Goal: Information Seeking & Learning: Learn about a topic

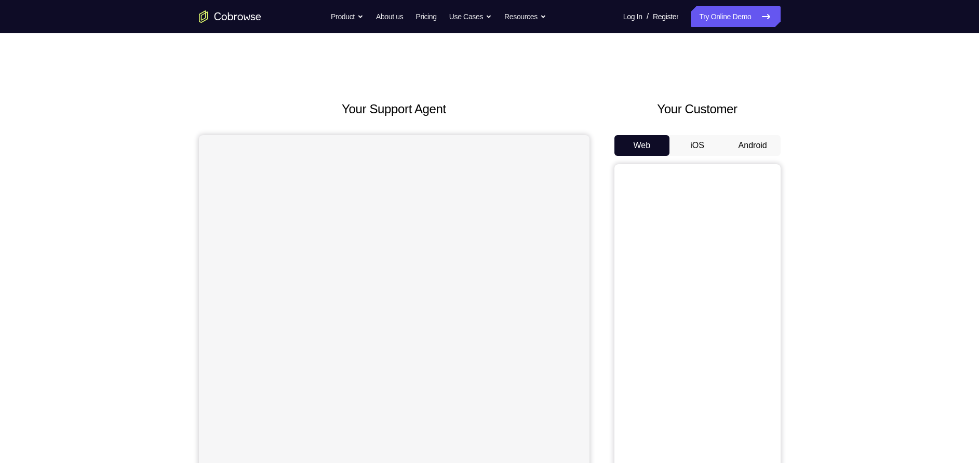
click at [740, 140] on button "Android" at bounding box center [753, 145] width 56 height 21
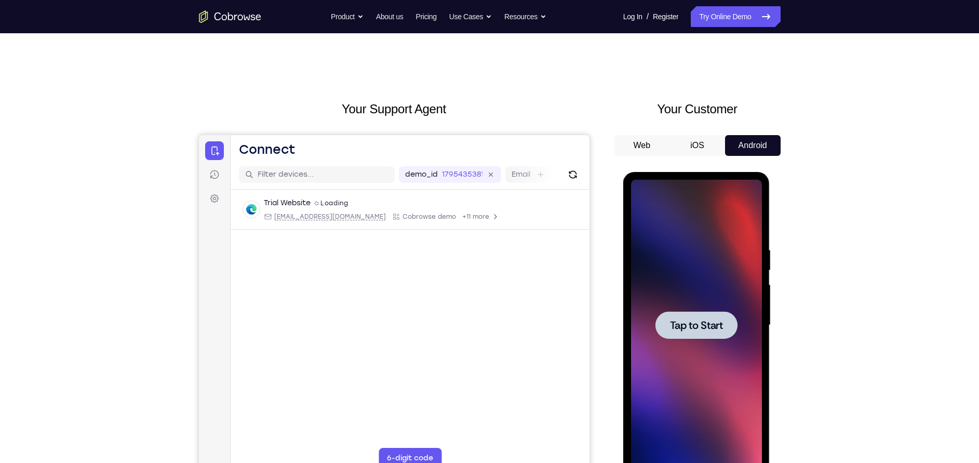
click at [698, 286] on div at bounding box center [696, 325] width 131 height 291
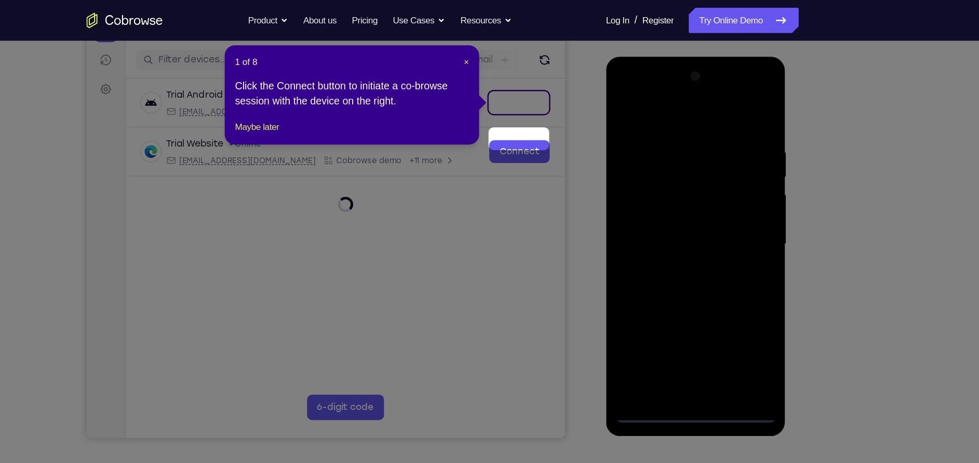
scroll to position [88, 0]
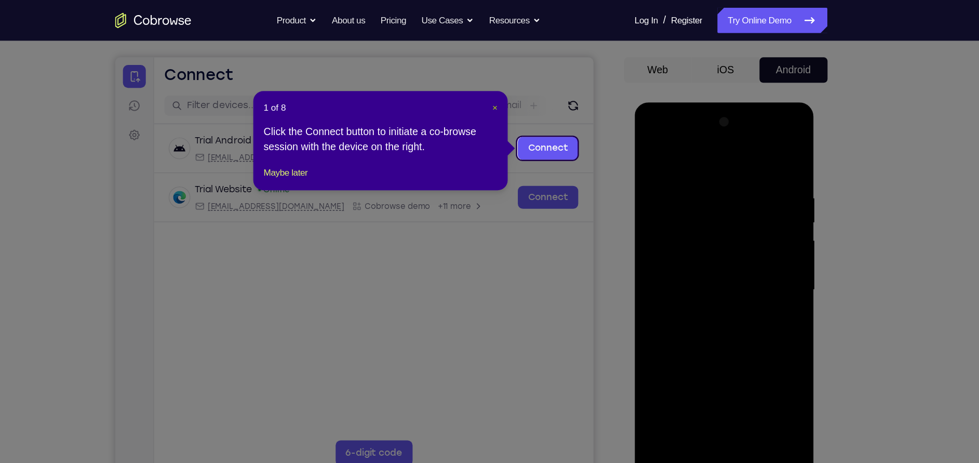
click at [507, 88] on span "×" at bounding box center [509, 88] width 4 height 8
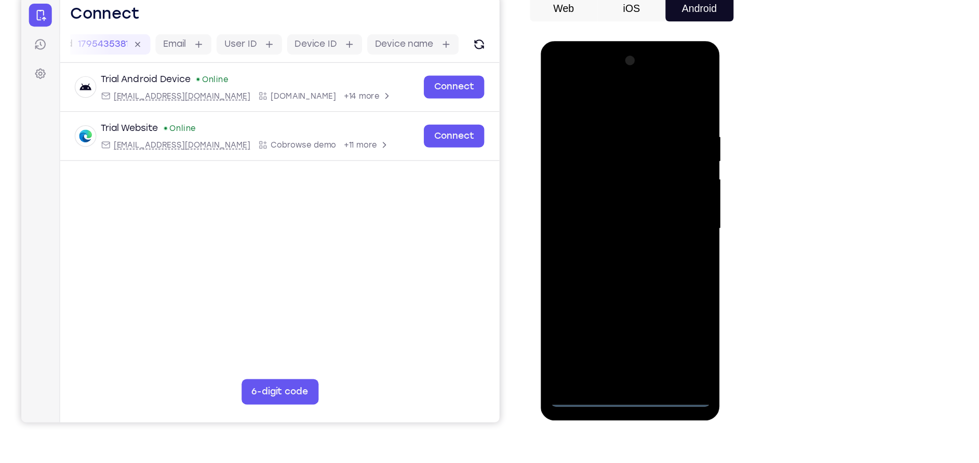
click at [615, 337] on div at bounding box center [613, 194] width 131 height 291
click at [656, 285] on div at bounding box center [613, 194] width 131 height 291
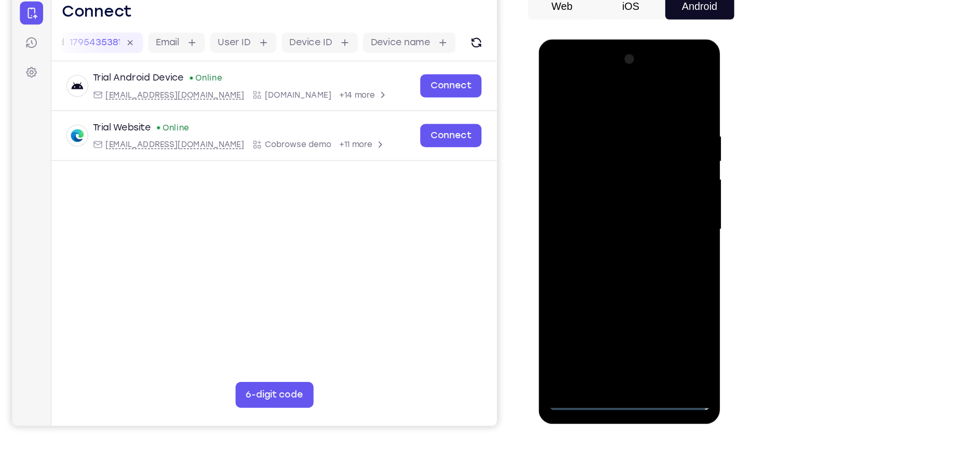
click at [603, 88] on div at bounding box center [611, 192] width 131 height 291
click at [657, 180] on div at bounding box center [611, 192] width 131 height 291
click at [597, 211] on div at bounding box center [611, 192] width 131 height 291
click at [597, 181] on div at bounding box center [611, 192] width 131 height 291
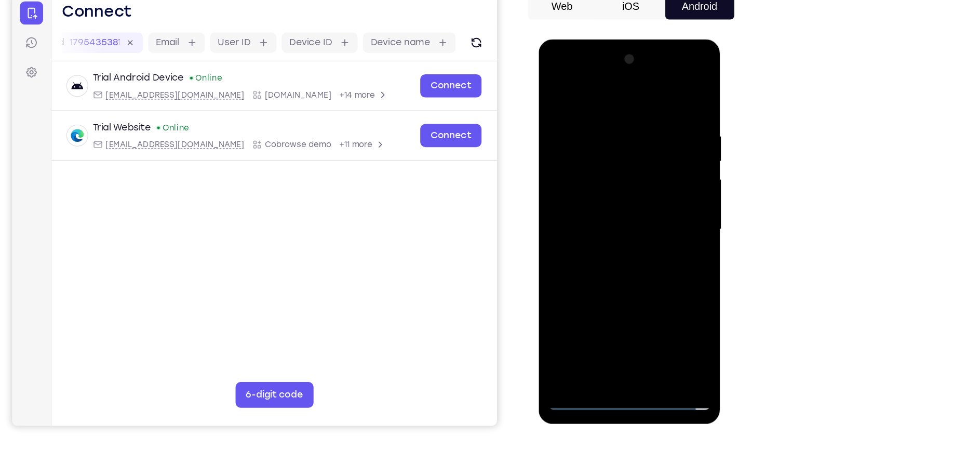
click at [597, 174] on div at bounding box center [611, 192] width 131 height 291
click at [607, 190] on div at bounding box center [611, 192] width 131 height 291
click at [625, 225] on div at bounding box center [611, 192] width 131 height 291
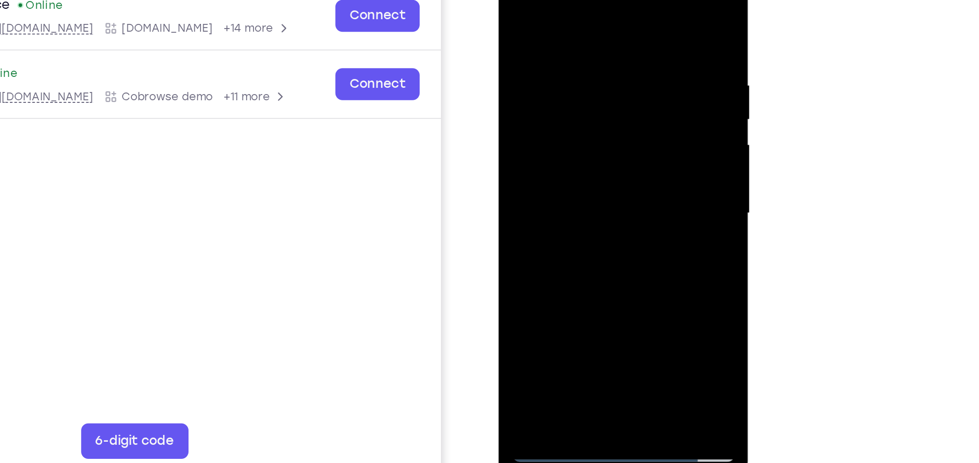
click at [585, 141] on div at bounding box center [571, 105] width 131 height 291
drag, startPoint x: 585, startPoint y: 141, endPoint x: 565, endPoint y: 17, distance: 125.1
click at [565, 17] on div at bounding box center [571, 105] width 131 height 291
drag, startPoint x: 595, startPoint y: 161, endPoint x: 577, endPoint y: 1, distance: 162.0
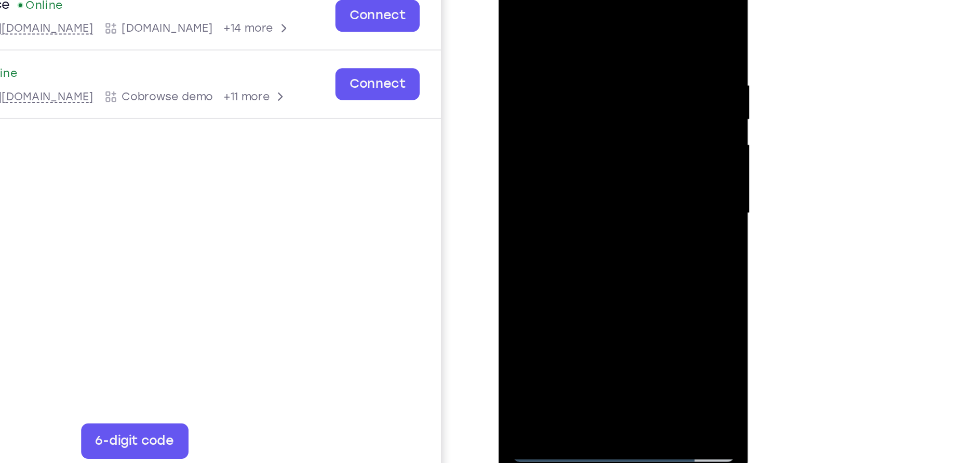
click at [577, 1] on div at bounding box center [571, 105] width 131 height 291
drag, startPoint x: 597, startPoint y: 166, endPoint x: 576, endPoint y: 67, distance: 100.8
click at [576, 67] on div at bounding box center [571, 105] width 131 height 291
drag, startPoint x: 591, startPoint y: 178, endPoint x: 563, endPoint y: -53, distance: 233.2
click at [563, 0] on html "Online web based iOS Simulators and Android Emulators. Run iPhone, iPad, Mobile…" at bounding box center [572, 108] width 148 height 312
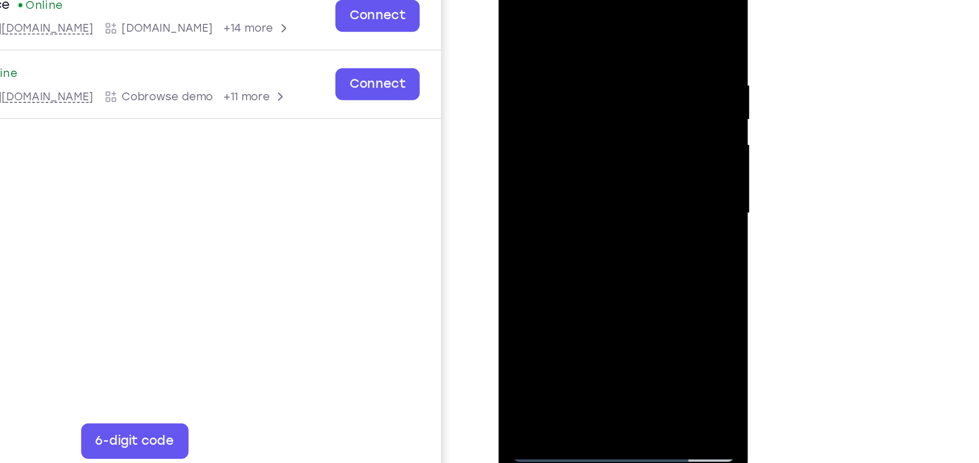
drag, startPoint x: 594, startPoint y: 99, endPoint x: 570, endPoint y: 19, distance: 83.4
click at [570, 19] on div at bounding box center [571, 105] width 131 height 291
click at [630, 72] on div at bounding box center [571, 105] width 131 height 291
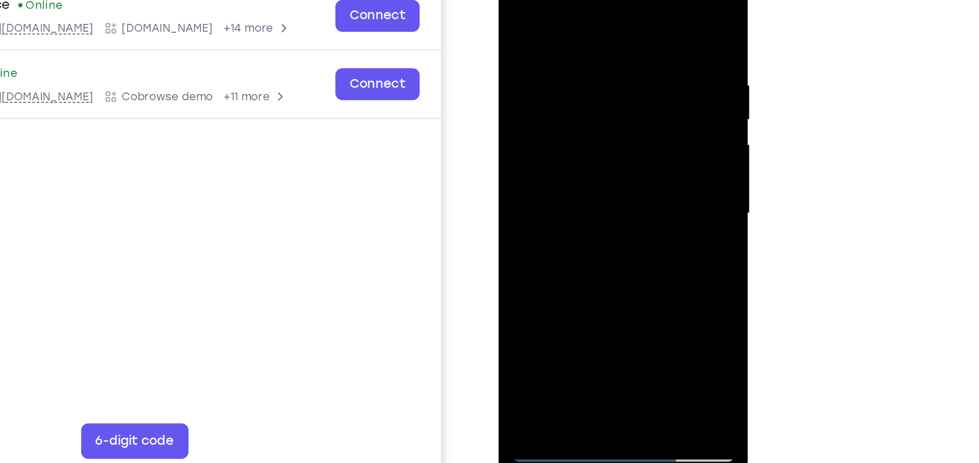
drag, startPoint x: 572, startPoint y: 58, endPoint x: 563, endPoint y: -49, distance: 107.3
click at [563, 0] on html "Online web based iOS Simulators and Android Emulators. Run iPhone, iPad, Mobile…" at bounding box center [572, 108] width 148 height 312
drag, startPoint x: 608, startPoint y: 169, endPoint x: 604, endPoint y: 143, distance: 26.3
click at [604, 143] on div at bounding box center [571, 105] width 131 height 291
click at [628, 125] on div at bounding box center [571, 105] width 131 height 291
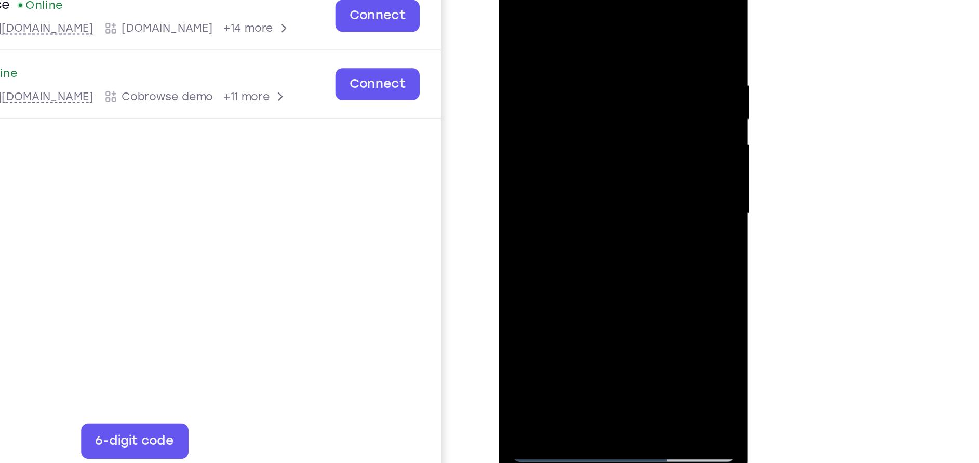
click at [628, 125] on div at bounding box center [571, 105] width 131 height 291
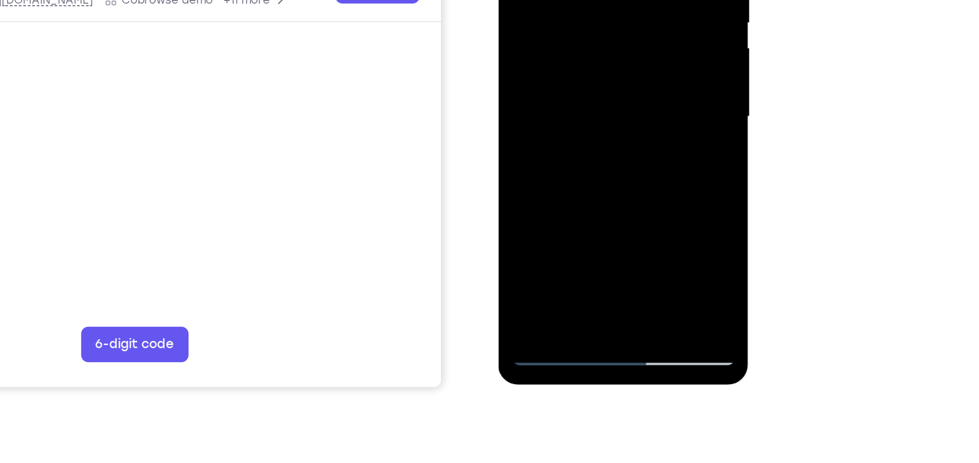
drag, startPoint x: 601, startPoint y: 47, endPoint x: 584, endPoint y: -20, distance: 69.1
click at [584, 0] on div at bounding box center [571, 8] width 131 height 291
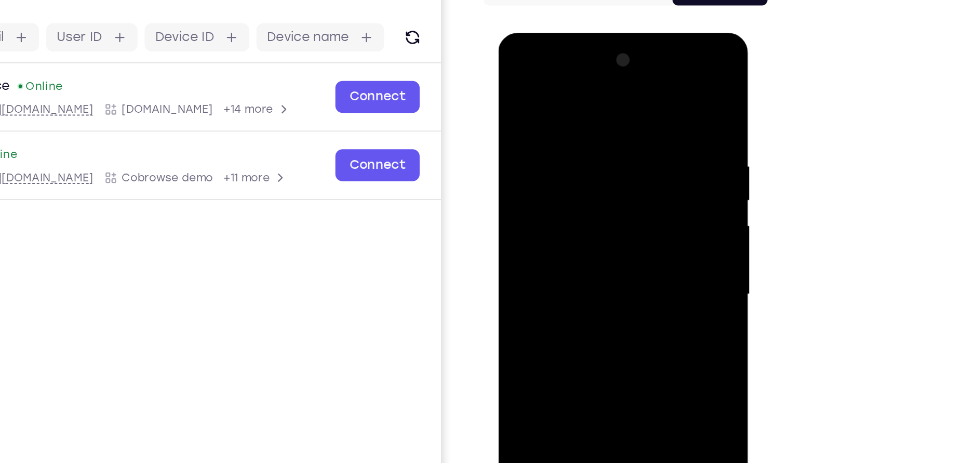
drag, startPoint x: 582, startPoint y: 246, endPoint x: 574, endPoint y: -20, distance: 266.4
click at [574, 33] on html "Online web based iOS Simulators and Android Emulators. Run iPhone, iPad, Mobile…" at bounding box center [572, 189] width 148 height 312
drag, startPoint x: 585, startPoint y: 174, endPoint x: 616, endPoint y: 307, distance: 136.5
click at [616, 307] on div at bounding box center [571, 185] width 131 height 291
drag, startPoint x: 588, startPoint y: 119, endPoint x: 595, endPoint y: 307, distance: 188.6
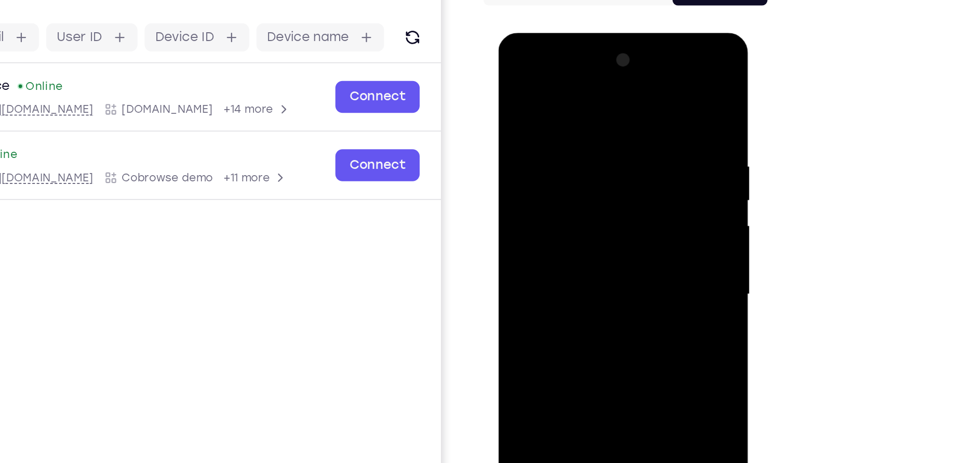
click at [595, 307] on div at bounding box center [571, 185] width 131 height 291
drag, startPoint x: 586, startPoint y: 162, endPoint x: 565, endPoint y: 307, distance: 146.8
click at [565, 307] on div at bounding box center [571, 185] width 131 height 291
drag, startPoint x: 563, startPoint y: 121, endPoint x: 531, endPoint y: 307, distance: 188.5
click at [531, 307] on div at bounding box center [571, 185] width 131 height 291
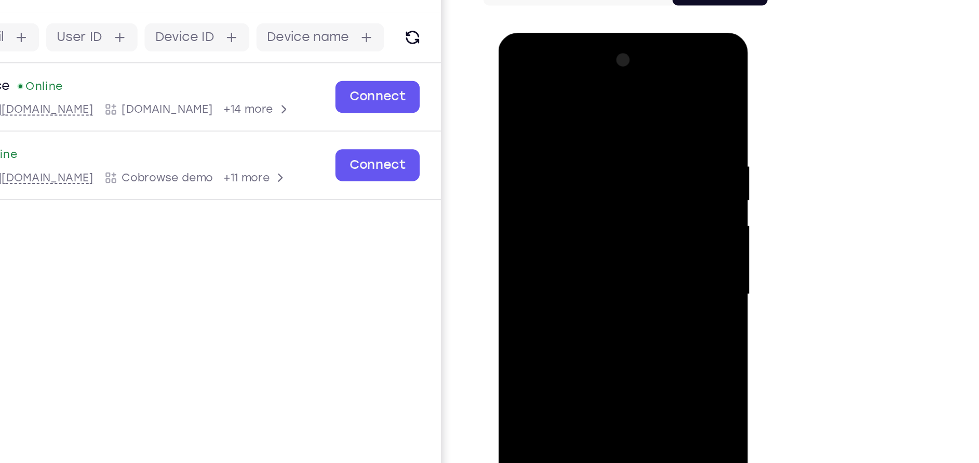
drag, startPoint x: 549, startPoint y: 141, endPoint x: 529, endPoint y: 307, distance: 167.4
click at [529, 307] on div at bounding box center [571, 185] width 131 height 291
drag, startPoint x: 543, startPoint y: 129, endPoint x: 536, endPoint y: 307, distance: 178.2
click at [536, 307] on div at bounding box center [571, 185] width 131 height 291
drag, startPoint x: 561, startPoint y: 165, endPoint x: 597, endPoint y: 307, distance: 146.8
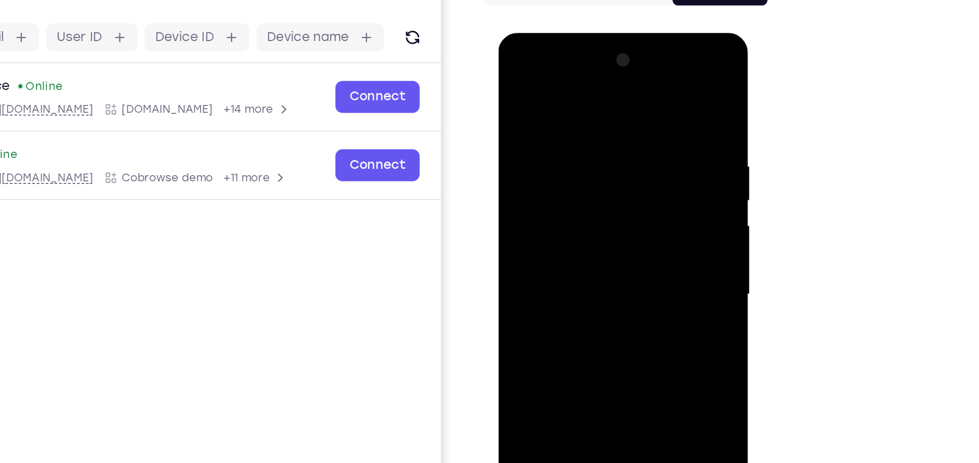
click at [597, 307] on div at bounding box center [571, 185] width 131 height 291
drag, startPoint x: 587, startPoint y: 152, endPoint x: 574, endPoint y: 141, distance: 17.0
click at [574, 141] on div at bounding box center [571, 185] width 131 height 291
click at [590, 278] on div at bounding box center [571, 185] width 131 height 291
drag, startPoint x: 578, startPoint y: 275, endPoint x: 534, endPoint y: 8, distance: 270.4
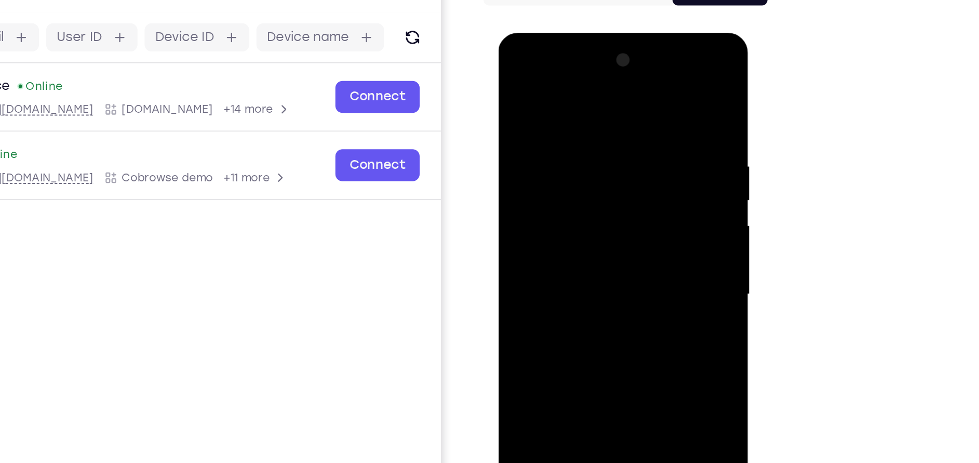
click at [534, 33] on html "Online web based iOS Simulators and Android Emulators. Run iPhone, iPad, Mobile…" at bounding box center [572, 189] width 148 height 312
drag, startPoint x: 571, startPoint y: 263, endPoint x: 554, endPoint y: 87, distance: 176.8
click at [554, 87] on div at bounding box center [571, 185] width 131 height 291
drag, startPoint x: 575, startPoint y: 239, endPoint x: 562, endPoint y: 55, distance: 184.8
click at [562, 55] on div at bounding box center [571, 185] width 131 height 291
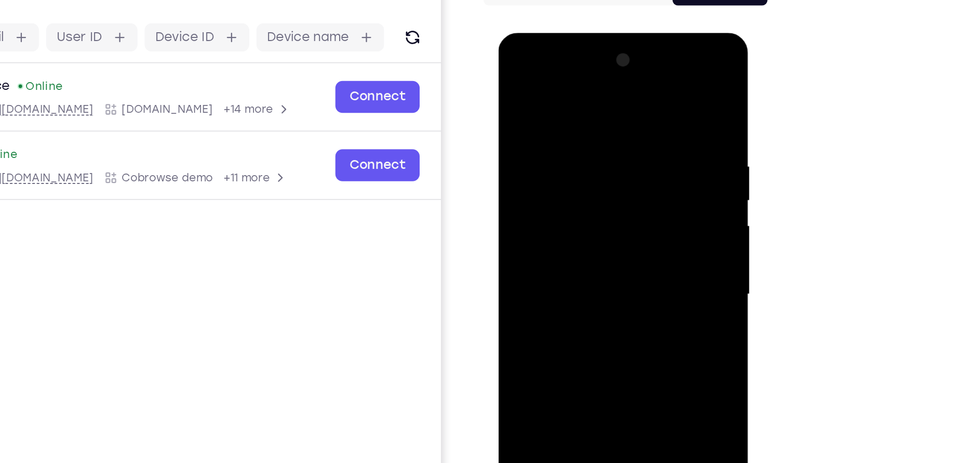
drag, startPoint x: 581, startPoint y: 238, endPoint x: 575, endPoint y: 94, distance: 144.5
click at [575, 94] on div at bounding box center [571, 185] width 131 height 291
drag, startPoint x: 586, startPoint y: 254, endPoint x: 587, endPoint y: 200, distance: 54.0
click at [587, 200] on div at bounding box center [571, 185] width 131 height 291
click at [627, 191] on div at bounding box center [571, 185] width 131 height 291
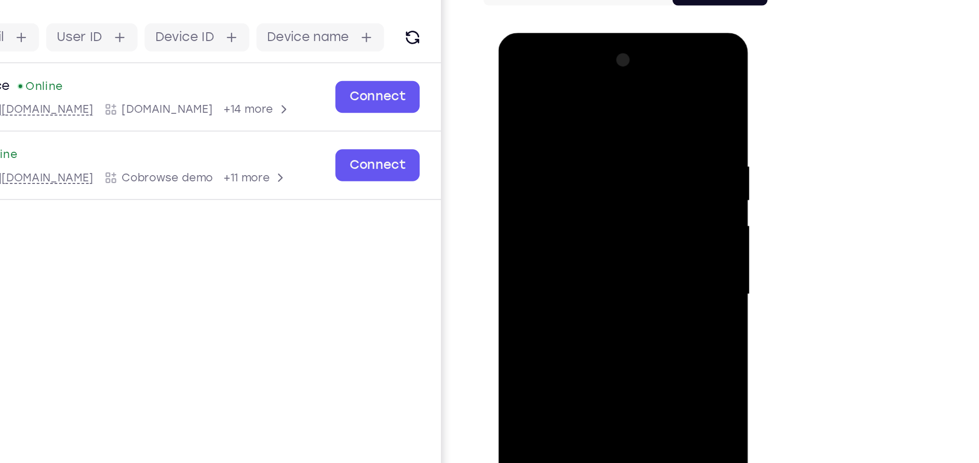
click at [627, 191] on div at bounding box center [571, 185] width 131 height 291
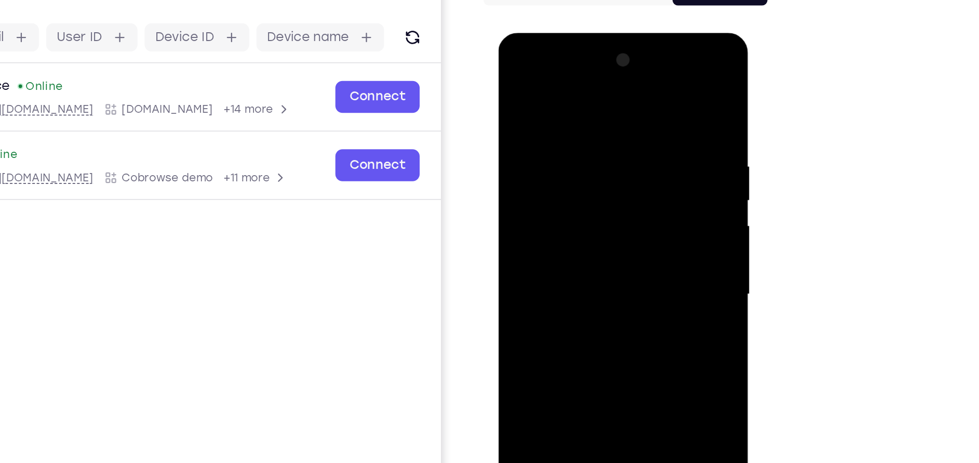
drag, startPoint x: 599, startPoint y: 227, endPoint x: 588, endPoint y: 98, distance: 129.2
click at [588, 98] on div at bounding box center [571, 185] width 131 height 291
drag, startPoint x: 587, startPoint y: 253, endPoint x: 587, endPoint y: 140, distance: 112.7
click at [587, 140] on div at bounding box center [571, 185] width 131 height 291
drag, startPoint x: 593, startPoint y: 205, endPoint x: 601, endPoint y: 63, distance: 142.4
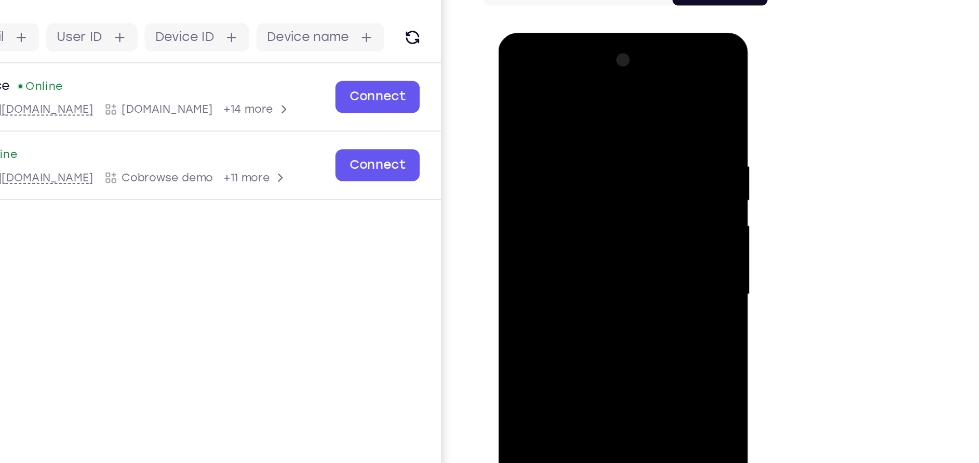
click at [601, 63] on div at bounding box center [571, 185] width 131 height 291
drag, startPoint x: 590, startPoint y: 241, endPoint x: 595, endPoint y: 98, distance: 143.9
click at [595, 98] on div at bounding box center [571, 185] width 131 height 291
drag, startPoint x: 586, startPoint y: 135, endPoint x: 586, endPoint y: 184, distance: 48.8
click at [586, 184] on div at bounding box center [571, 185] width 131 height 291
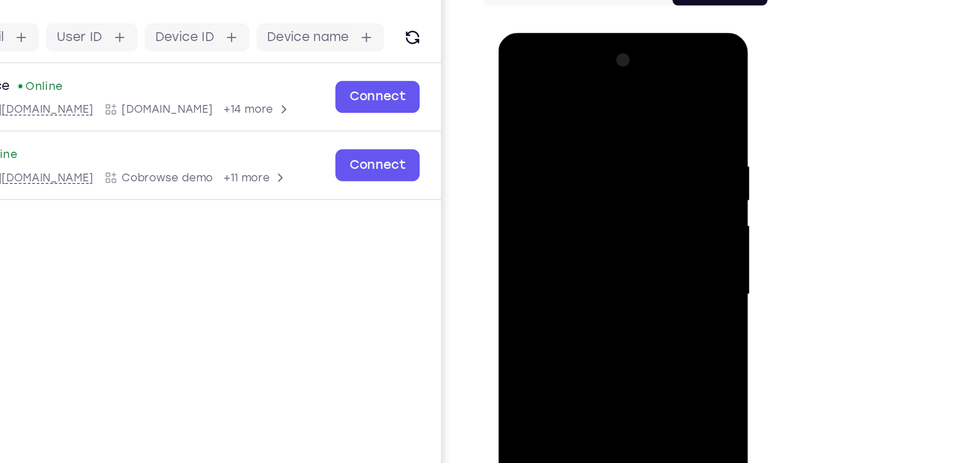
drag, startPoint x: 588, startPoint y: 234, endPoint x: 600, endPoint y: 108, distance: 126.8
click at [600, 108] on div at bounding box center [571, 185] width 131 height 291
drag, startPoint x: 591, startPoint y: 259, endPoint x: 575, endPoint y: 89, distance: 170.6
click at [575, 89] on div at bounding box center [571, 185] width 131 height 291
drag, startPoint x: 581, startPoint y: 263, endPoint x: 572, endPoint y: 112, distance: 151.4
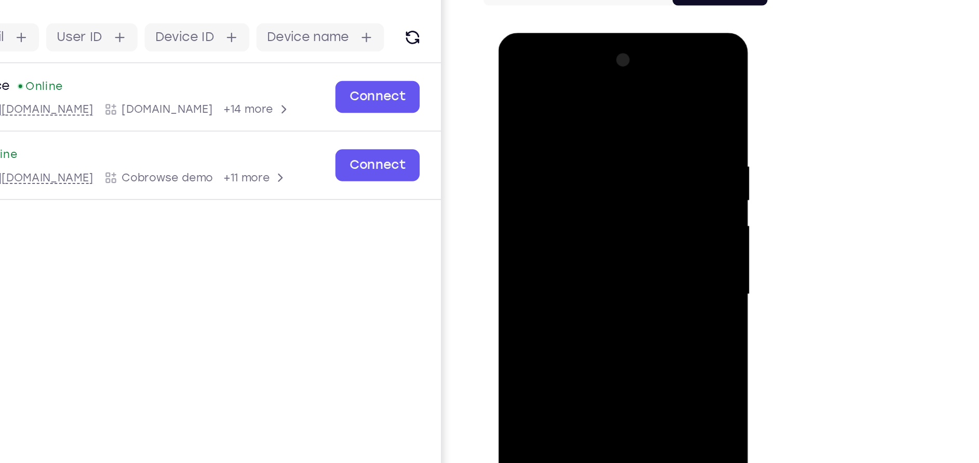
click at [572, 112] on div at bounding box center [571, 185] width 131 height 291
click at [631, 192] on div at bounding box center [571, 185] width 131 height 291
drag, startPoint x: 580, startPoint y: 225, endPoint x: 563, endPoint y: 32, distance: 193.8
click at [563, 33] on html "Online web based iOS Simulators and Android Emulators. Run iPhone, iPad, Mobile…" at bounding box center [572, 189] width 148 height 312
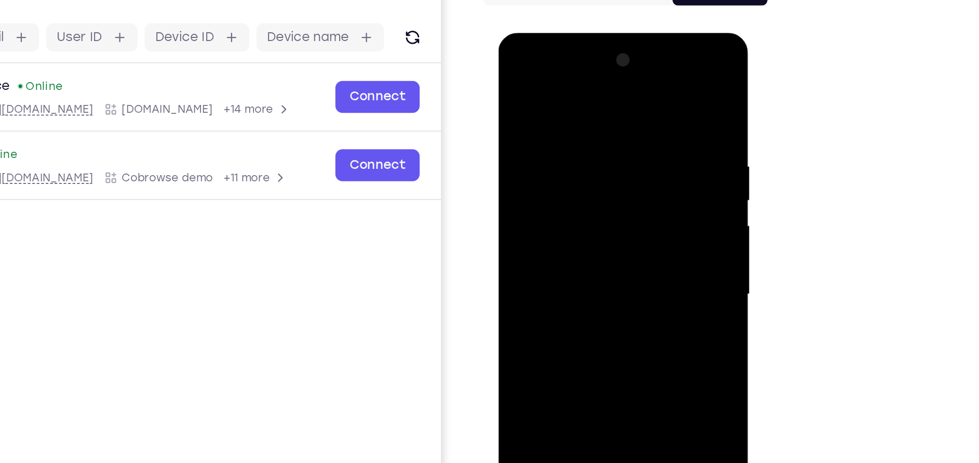
drag, startPoint x: 584, startPoint y: 232, endPoint x: 574, endPoint y: 146, distance: 85.8
click at [574, 146] on div at bounding box center [571, 185] width 131 height 291
drag, startPoint x: 590, startPoint y: 262, endPoint x: 583, endPoint y: 112, distance: 150.2
click at [583, 112] on div at bounding box center [571, 185] width 131 height 291
drag, startPoint x: 583, startPoint y: 277, endPoint x: 576, endPoint y: 171, distance: 105.6
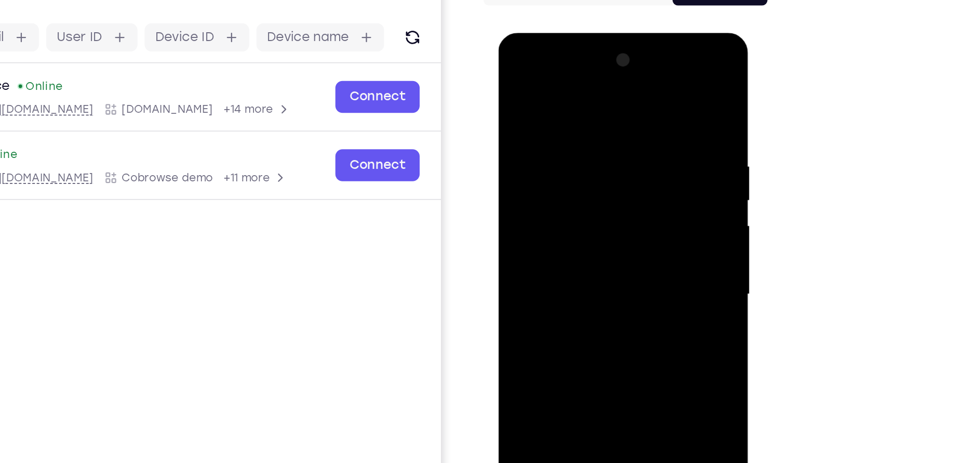
click at [576, 171] on div at bounding box center [571, 185] width 131 height 291
drag, startPoint x: 577, startPoint y: 276, endPoint x: 571, endPoint y: 134, distance: 141.9
click at [571, 134] on div at bounding box center [571, 185] width 131 height 291
drag, startPoint x: 585, startPoint y: 259, endPoint x: 585, endPoint y: 80, distance: 178.1
click at [585, 80] on div at bounding box center [571, 185] width 131 height 291
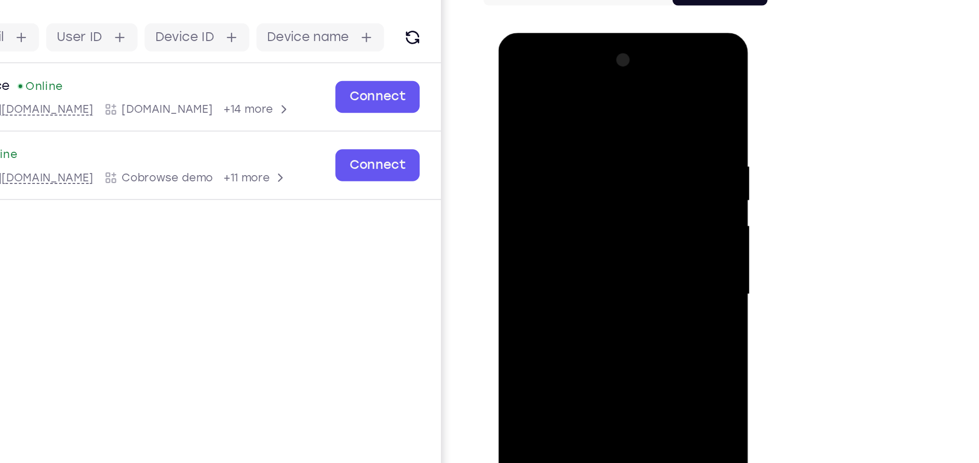
drag, startPoint x: 584, startPoint y: 235, endPoint x: 583, endPoint y: 132, distance: 102.8
click at [583, 132] on div at bounding box center [571, 185] width 131 height 291
click at [631, 195] on div at bounding box center [571, 185] width 131 height 291
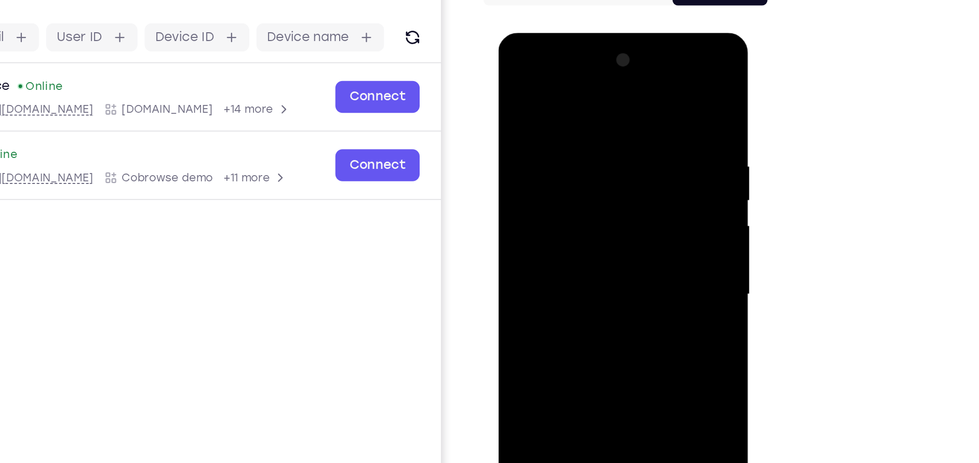
click at [516, 192] on div at bounding box center [571, 185] width 131 height 291
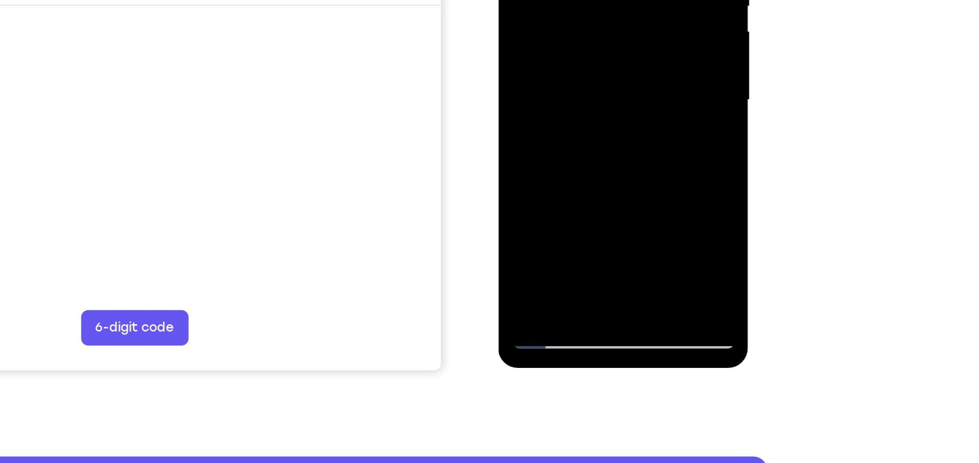
drag, startPoint x: 581, startPoint y: 30, endPoint x: 579, endPoint y: -100, distance: 129.8
drag, startPoint x: 584, startPoint y: 82, endPoint x: 594, endPoint y: -100, distance: 182.5
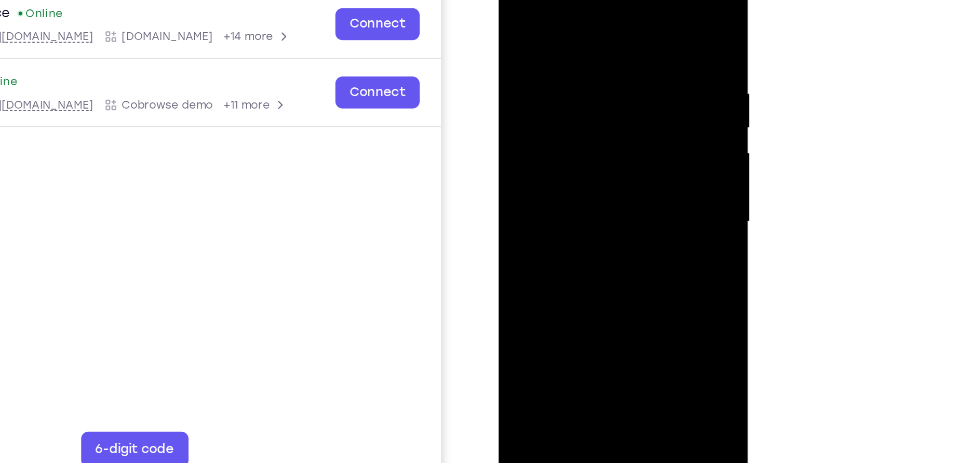
drag, startPoint x: 571, startPoint y: 148, endPoint x: 579, endPoint y: -50, distance: 198.0
click at [579, 0] on html "Online web based iOS Simulators and Android Emulators. Run iPhone, iPad, Mobile…" at bounding box center [572, 117] width 148 height 312
drag, startPoint x: 585, startPoint y: 86, endPoint x: 605, endPoint y: -41, distance: 128.7
click at [605, 0] on html "Online web based iOS Simulators and Android Emulators. Run iPhone, iPad, Mobile…" at bounding box center [572, 117] width 148 height 312
drag, startPoint x: 586, startPoint y: 129, endPoint x: 608, endPoint y: -50, distance: 180.5
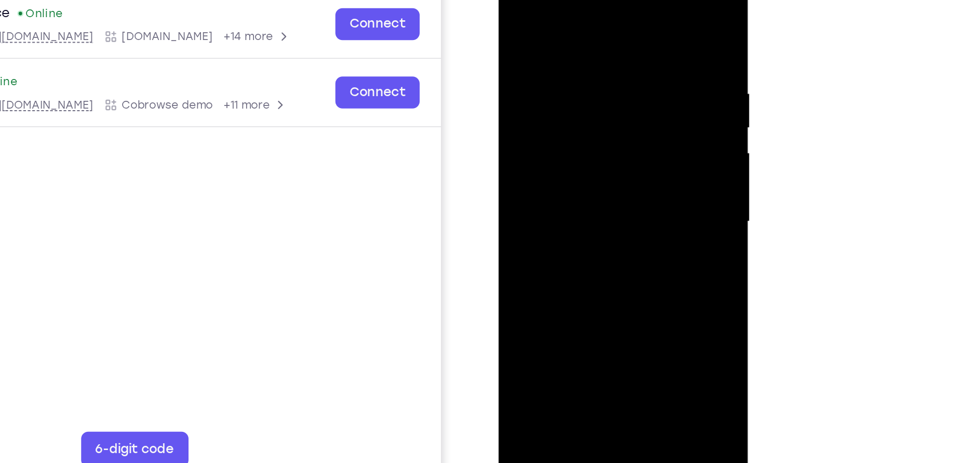
click at [608, 0] on html "Online web based iOS Simulators and Android Emulators. Run iPhone, iPad, Mobile…" at bounding box center [572, 117] width 148 height 312
drag, startPoint x: 581, startPoint y: 167, endPoint x: 614, endPoint y: -23, distance: 192.3
click at [614, 0] on div at bounding box center [571, 113] width 131 height 291
click at [570, 237] on div at bounding box center [571, 113] width 131 height 291
click at [550, 234] on div at bounding box center [571, 113] width 131 height 291
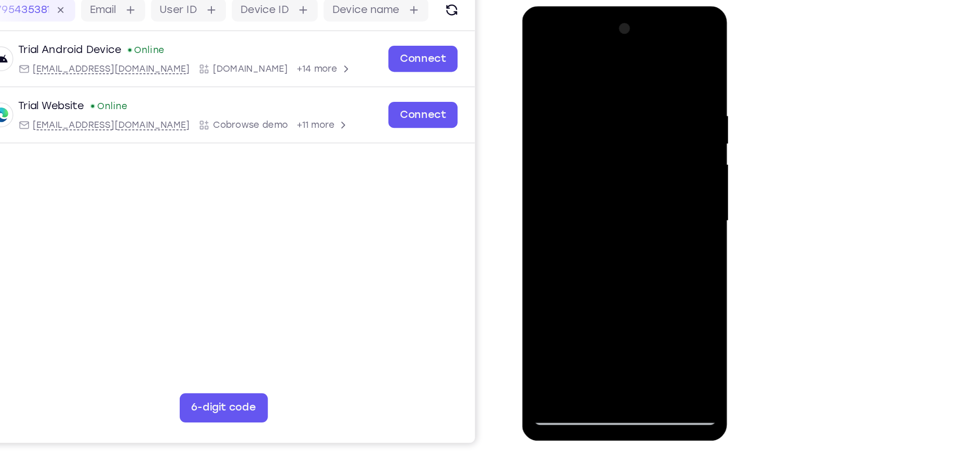
click at [545, 280] on div at bounding box center [595, 159] width 131 height 291
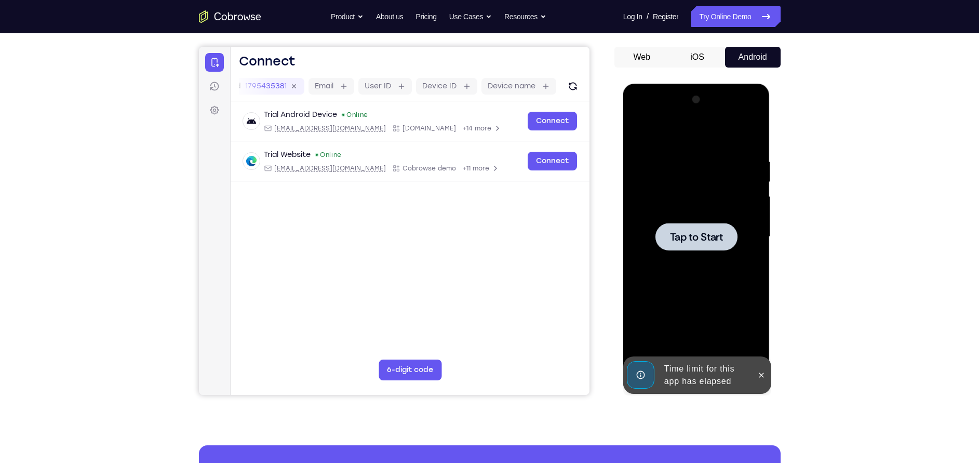
scroll to position [0, 0]
